Goal: Task Accomplishment & Management: Manage account settings

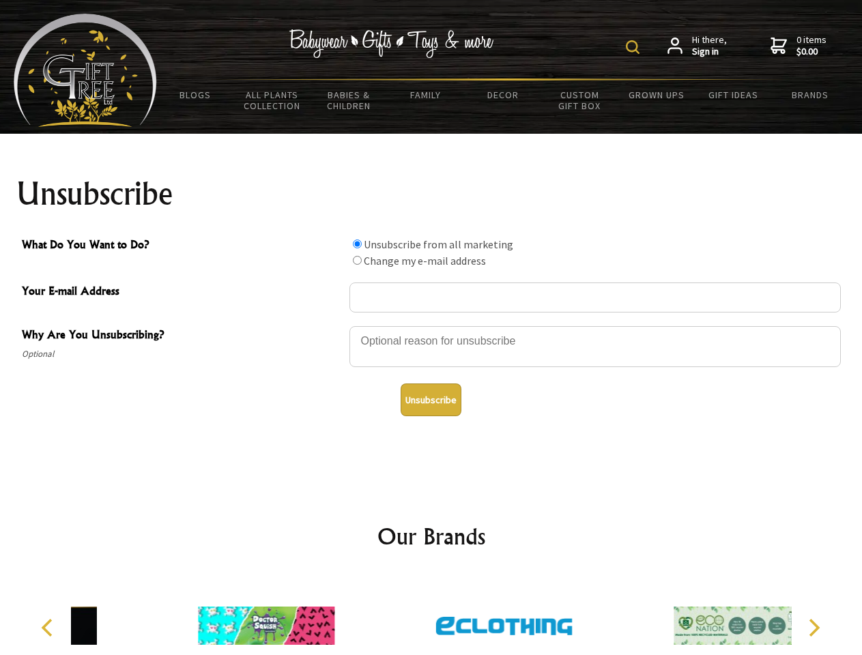
click at [635, 47] on img at bounding box center [633, 47] width 14 height 14
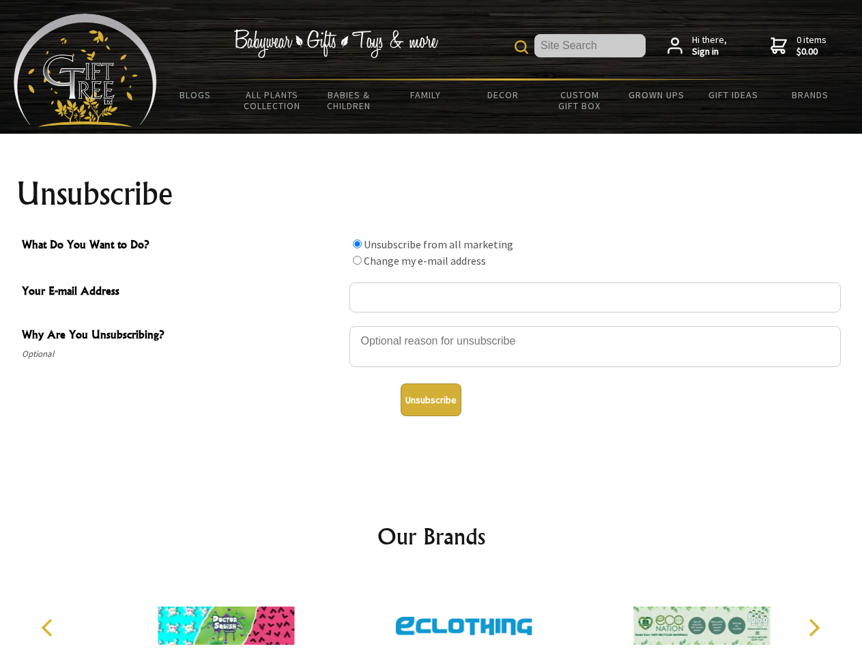
click at [431, 325] on div at bounding box center [594, 349] width 491 height 48
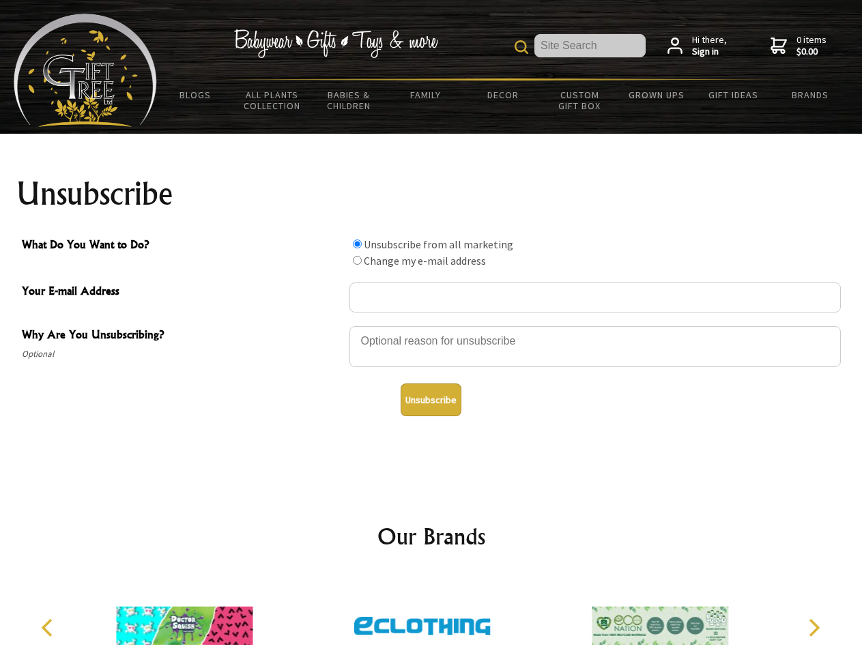
click at [357, 244] on input "What Do You Want to Do?" at bounding box center [357, 244] width 9 height 9
click at [357, 260] on input "What Do You Want to Do?" at bounding box center [357, 260] width 9 height 9
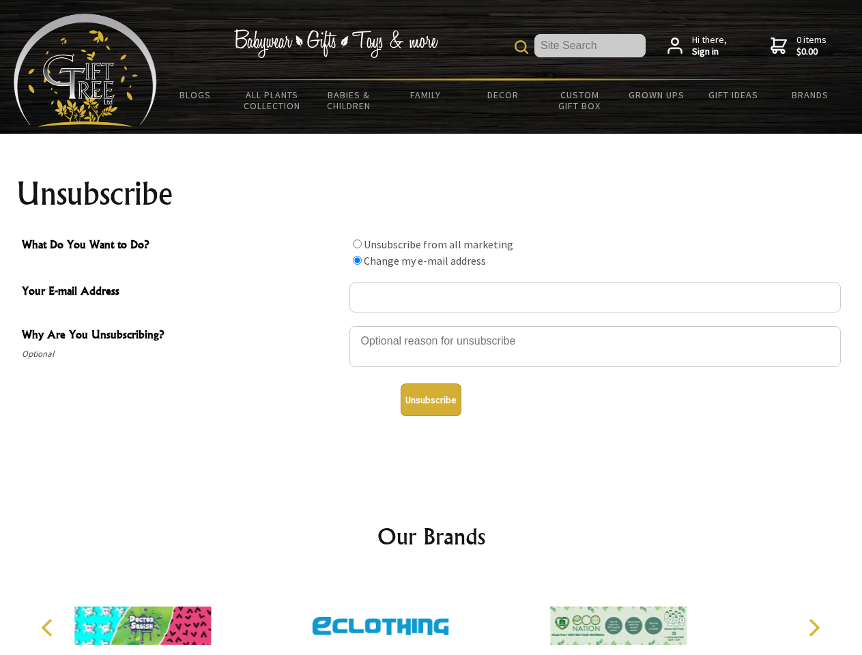
radio input "true"
click at [431, 400] on button "Unsubscribe" at bounding box center [431, 399] width 61 height 33
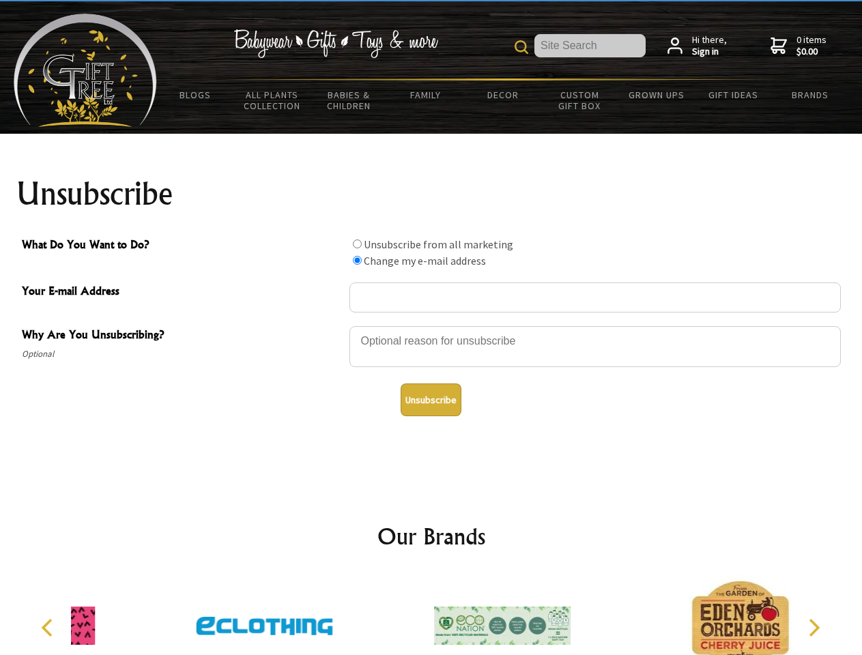
click at [431, 615] on div at bounding box center [501, 628] width 237 height 106
click at [49, 628] on icon "Previous" at bounding box center [49, 628] width 18 height 18
click at [813, 628] on icon "Next" at bounding box center [813, 628] width 18 height 18
